Goal: Navigation & Orientation: Find specific page/section

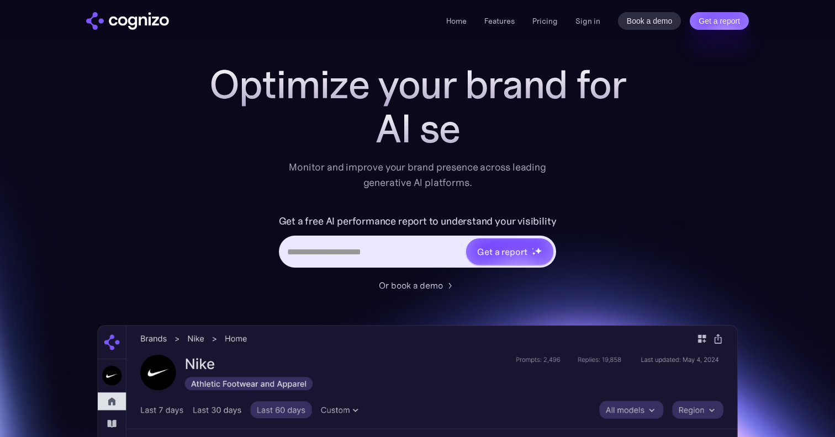
scroll to position [27, 0]
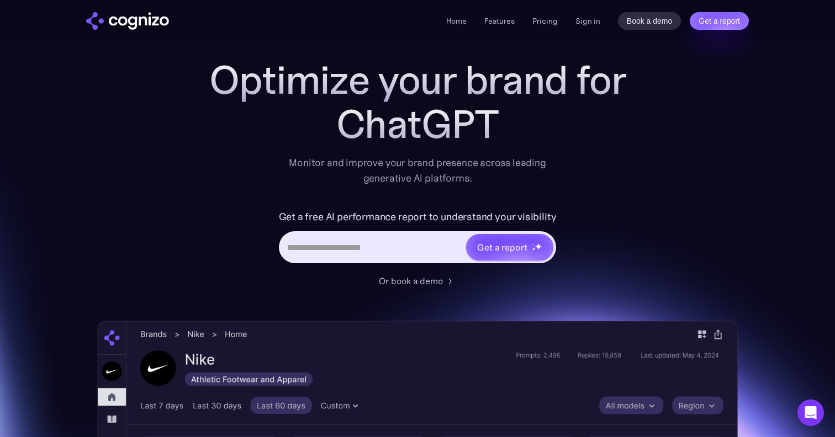
click at [484, 21] on ul "Home Features Pricing Book a demo Get a report" at bounding box center [501, 20] width 111 height 13
click at [493, 21] on link "Features" at bounding box center [499, 21] width 30 height 10
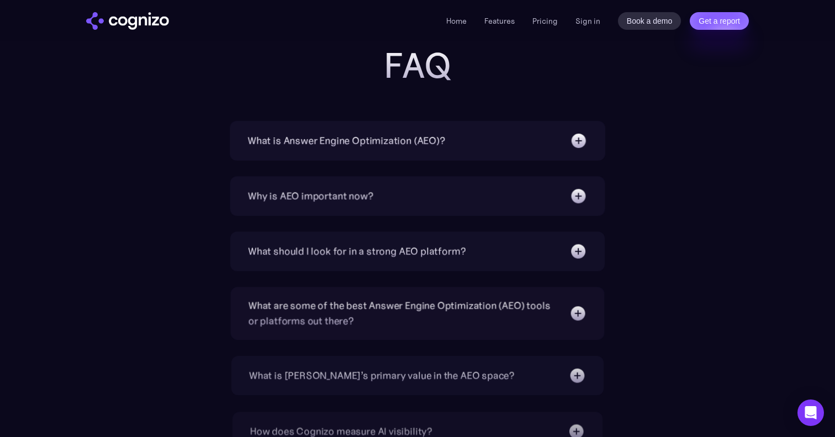
scroll to position [3520, 0]
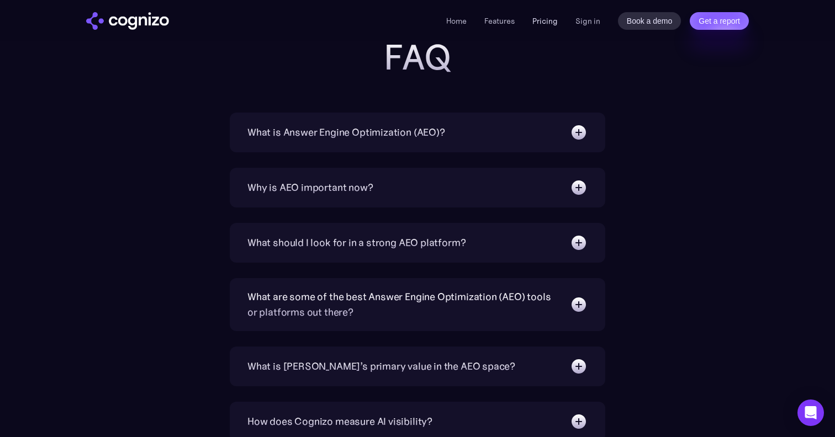
click at [553, 24] on link "Pricing" at bounding box center [544, 21] width 25 height 10
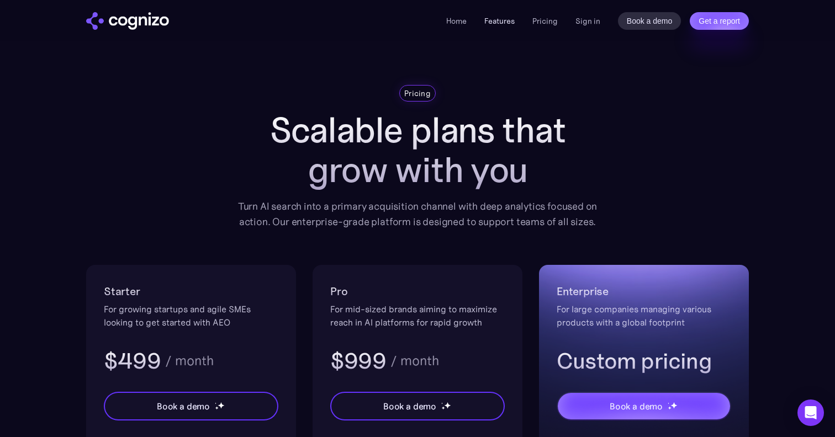
click at [507, 22] on link "Features" at bounding box center [499, 21] width 30 height 10
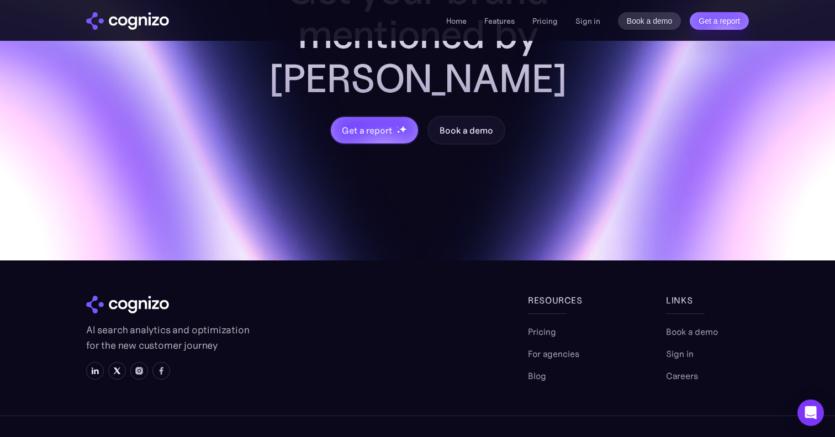
scroll to position [4426, 0]
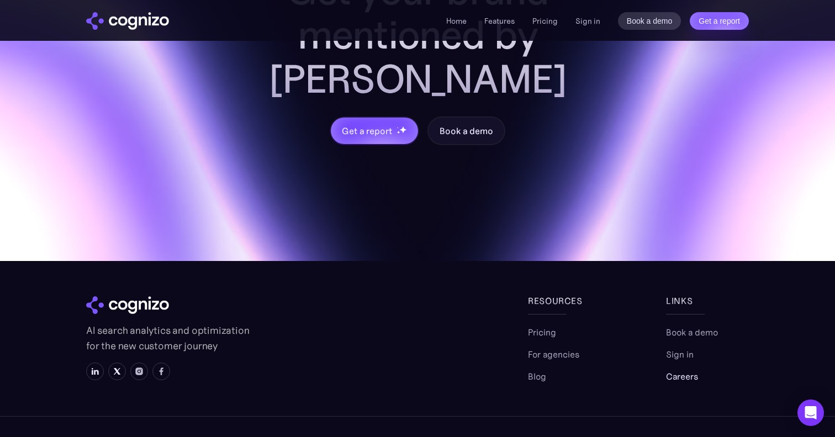
click at [672, 370] on link "Careers" at bounding box center [682, 376] width 32 height 13
